Goal: Task Accomplishment & Management: Manage account settings

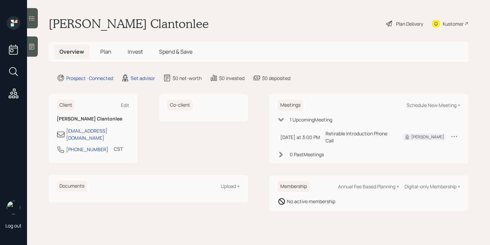
click at [34, 49] on icon at bounding box center [31, 47] width 5 height 6
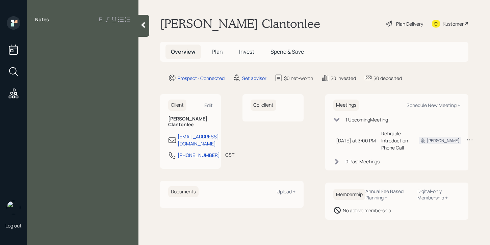
click at [143, 27] on icon at bounding box center [143, 25] width 4 height 6
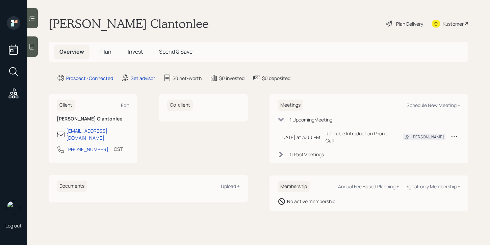
click at [24, 49] on div "Log out" at bounding box center [13, 122] width 27 height 245
click at [31, 49] on icon at bounding box center [31, 47] width 5 height 6
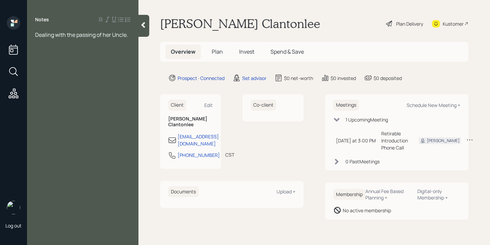
click at [152, 30] on main "Laronda Clantonlee Plan Delivery Kustomer Overview Plan Invest Spend & Save Pro…" at bounding box center [313, 122] width 351 height 245
click at [151, 30] on main "Laronda Clantonlee Plan Delivery Kustomer Overview Plan Invest Spend & Save Pro…" at bounding box center [313, 122] width 351 height 245
click at [150, 30] on main "Laronda Clantonlee Plan Delivery Kustomer Overview Plan Invest Spend & Save Pro…" at bounding box center [313, 122] width 351 height 245
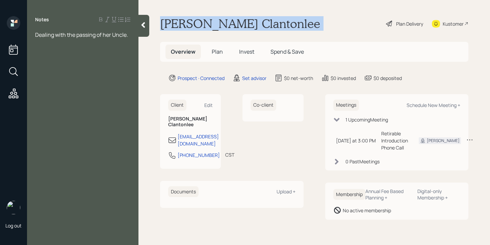
click at [150, 30] on main "Laronda Clantonlee Plan Delivery Kustomer Overview Plan Invest Spend & Save Pro…" at bounding box center [313, 122] width 351 height 245
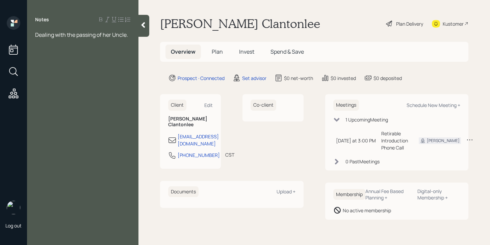
click at [149, 30] on div at bounding box center [143, 26] width 11 height 22
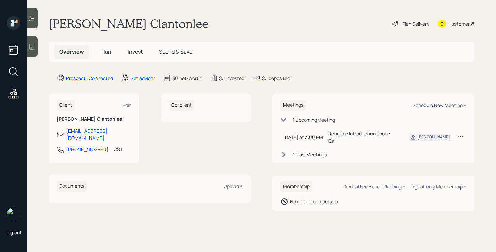
click at [425, 103] on div "Schedule New Meeting +" at bounding box center [440, 105] width 54 height 6
select select "round-robin"
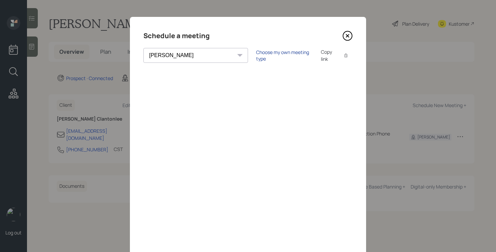
click at [256, 58] on div "Choose my own meeting type" at bounding box center [284, 55] width 57 height 13
click at [345, 36] on icon at bounding box center [348, 36] width 10 height 10
